Goal: Find specific page/section: Find specific page/section

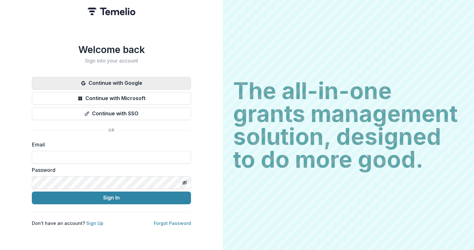
click at [86, 81] on icon "button" at bounding box center [83, 83] width 5 height 5
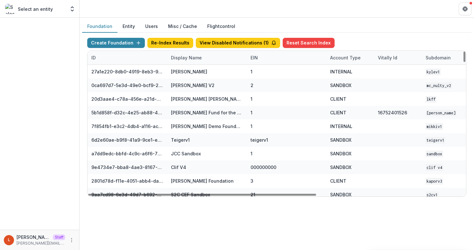
click at [219, 53] on div "Display Name" at bounding box center [207, 58] width 80 height 14
click at [212, 72] on input at bounding box center [206, 72] width 76 height 10
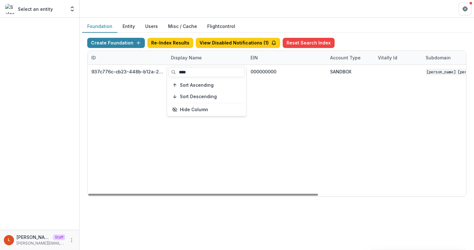
type input "****"
click at [285, 135] on div "937c776c-cb23-448b-b12a-2973e7789acd [PERSON_NAME] [PERSON_NAME] Workflow Sandb…" at bounding box center [398, 131] width 621 height 132
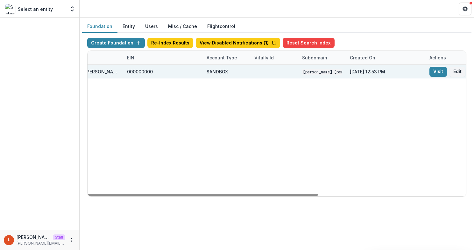
scroll to position [0, 242]
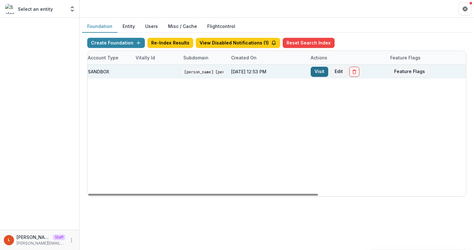
click at [326, 72] on link "Visit" at bounding box center [320, 72] width 18 height 10
